Goal: Task Accomplishment & Management: Use online tool/utility

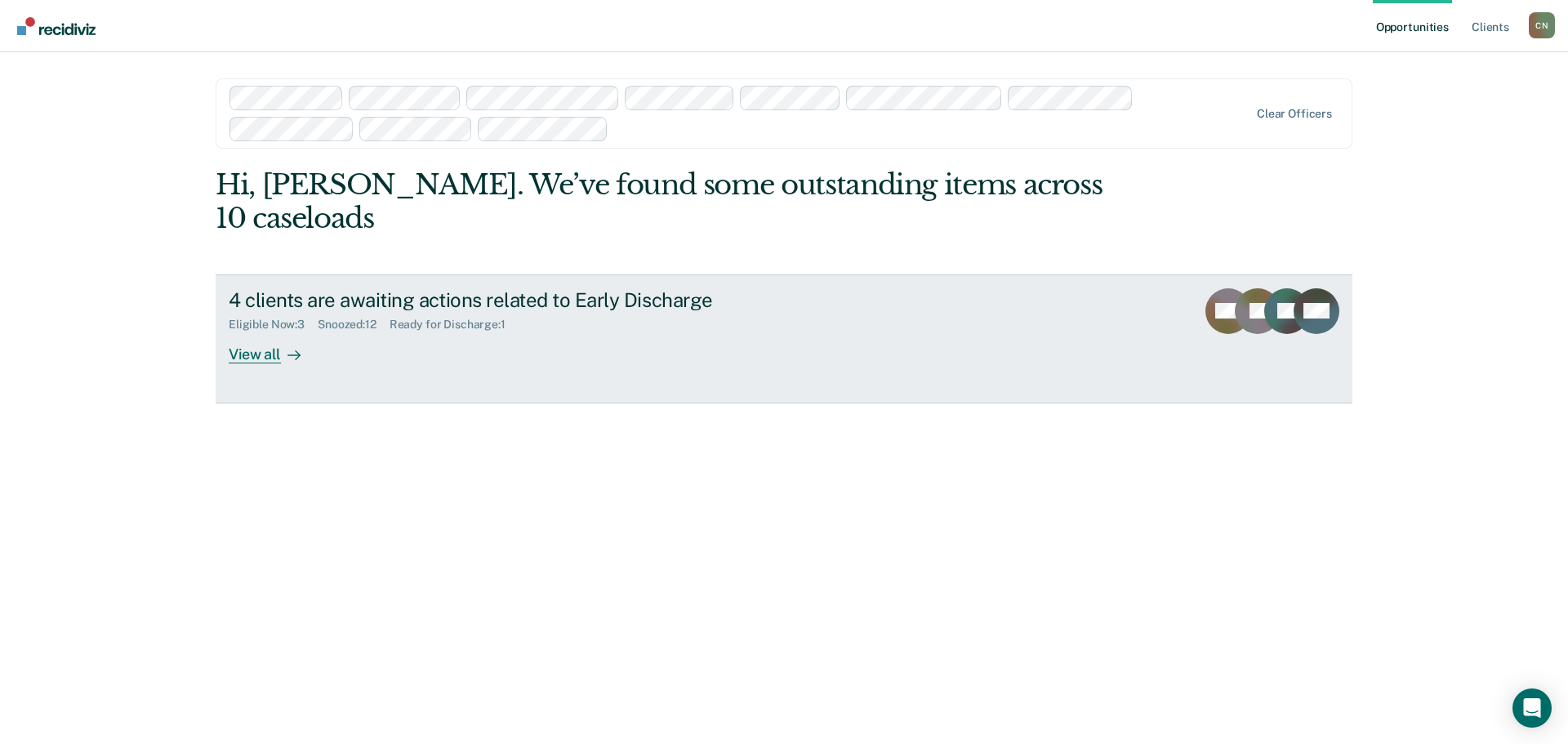
click at [663, 311] on div "Eligible Now : 3 Snoozed : 12 Ready for Discharge : 1" at bounding box center [515, 322] width 573 height 21
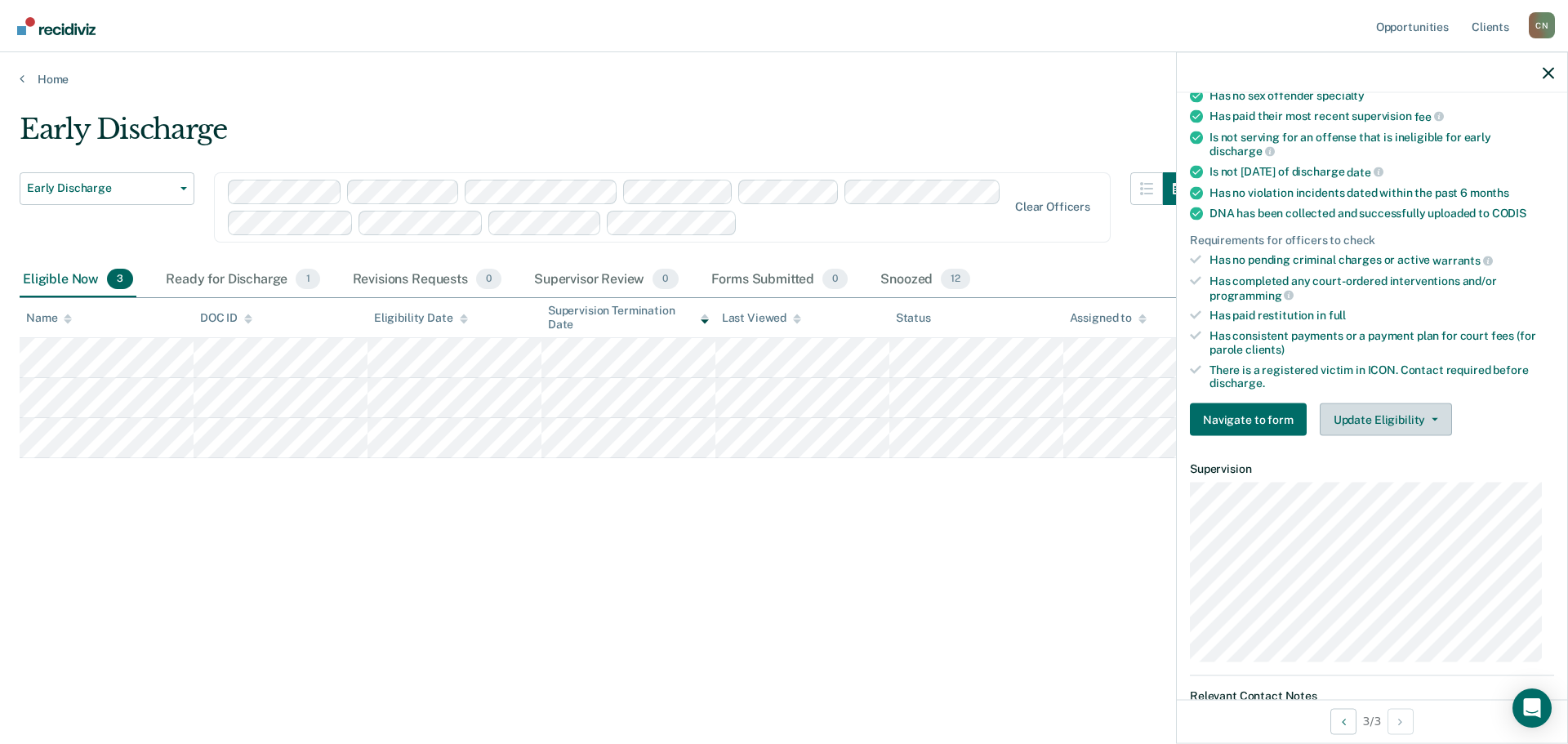
scroll to position [327, 0]
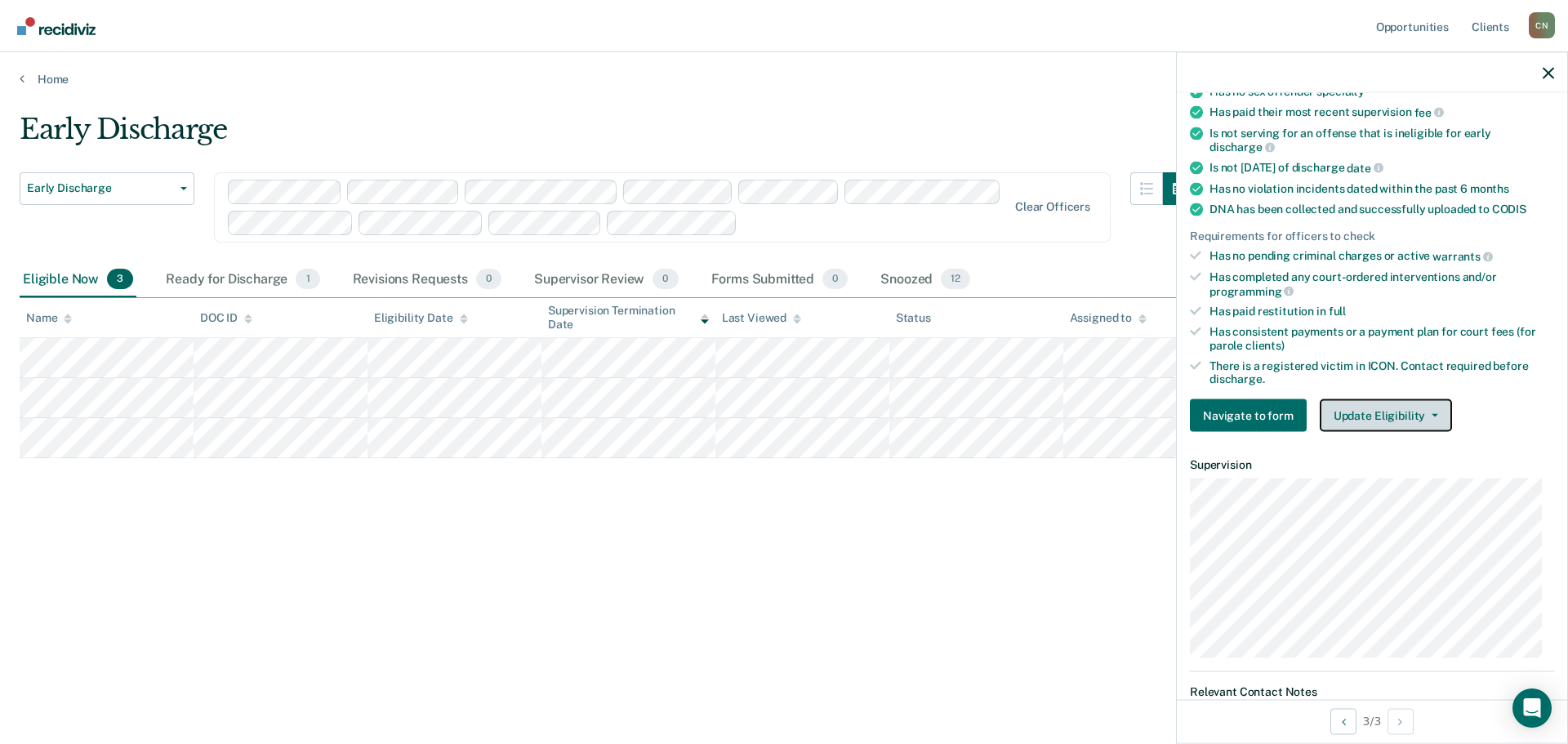
click at [1385, 415] on button "Update Eligibility" at bounding box center [1386, 415] width 132 height 33
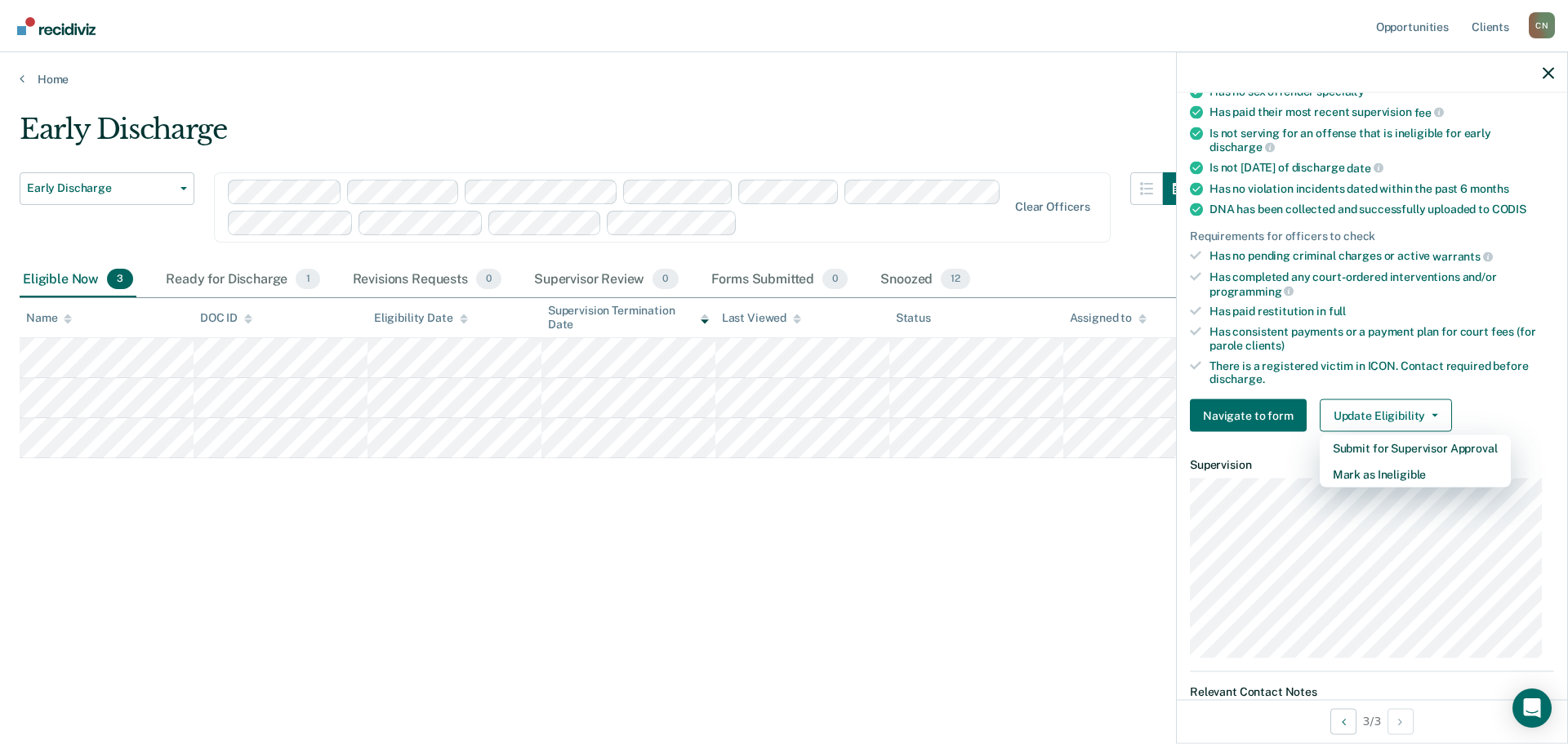
click at [1012, 494] on div "Early Discharge Early Discharge Early Discharge Clear officers Eligible Now 3 R…" at bounding box center [784, 367] width 1528 height 509
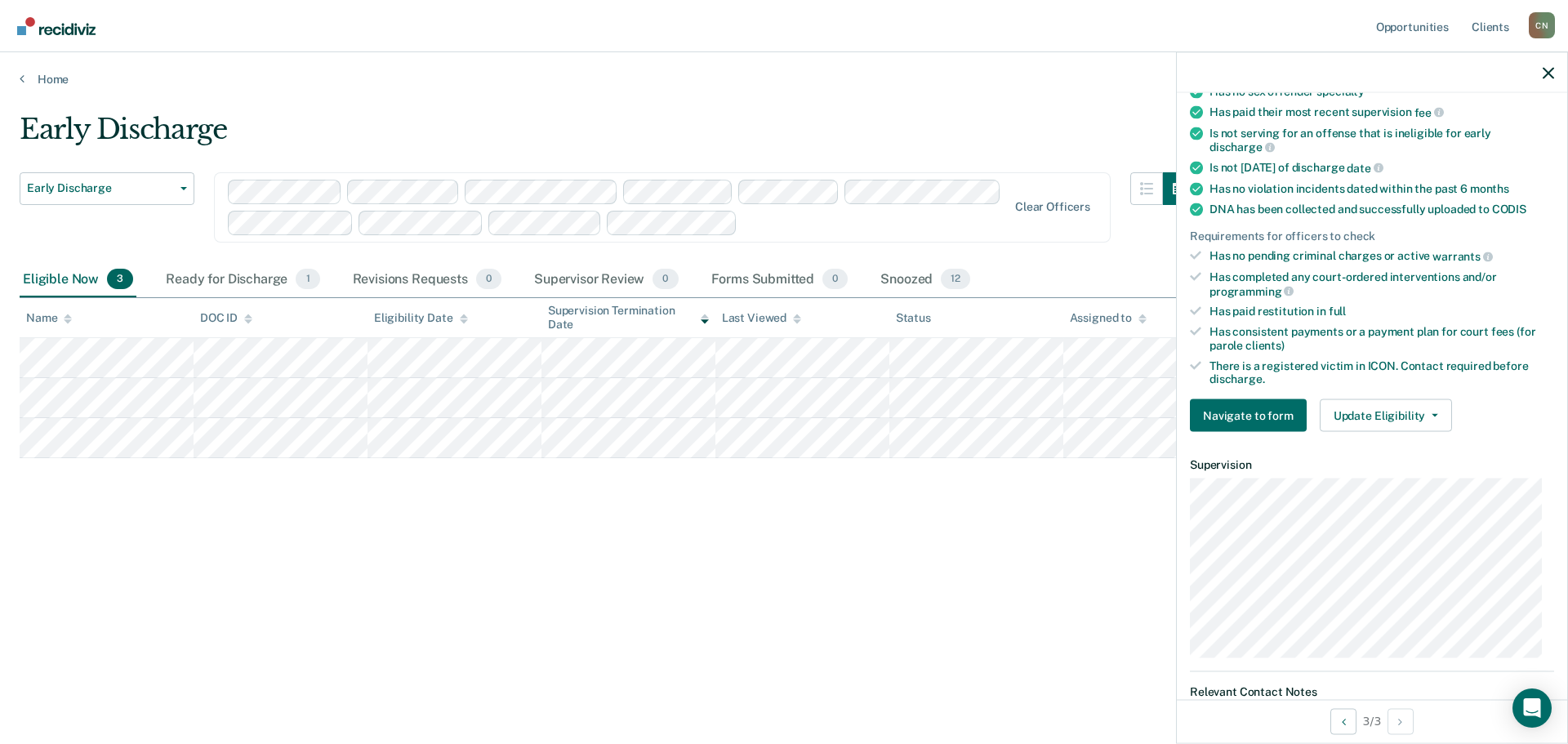
scroll to position [273, 0]
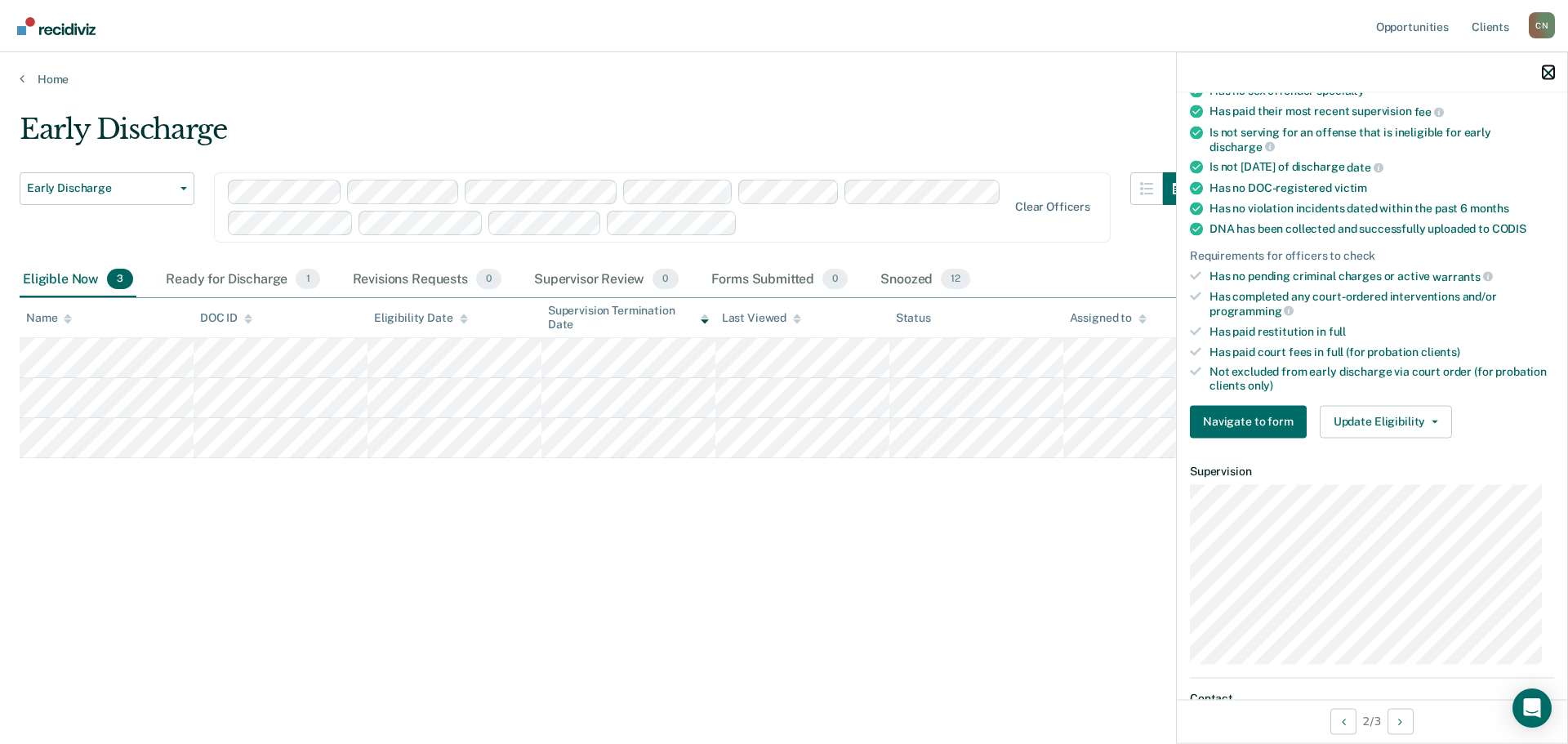
click at [1550, 70] on icon "button" at bounding box center [1547, 72] width 11 height 11
